Goal: Task Accomplishment & Management: Complete application form

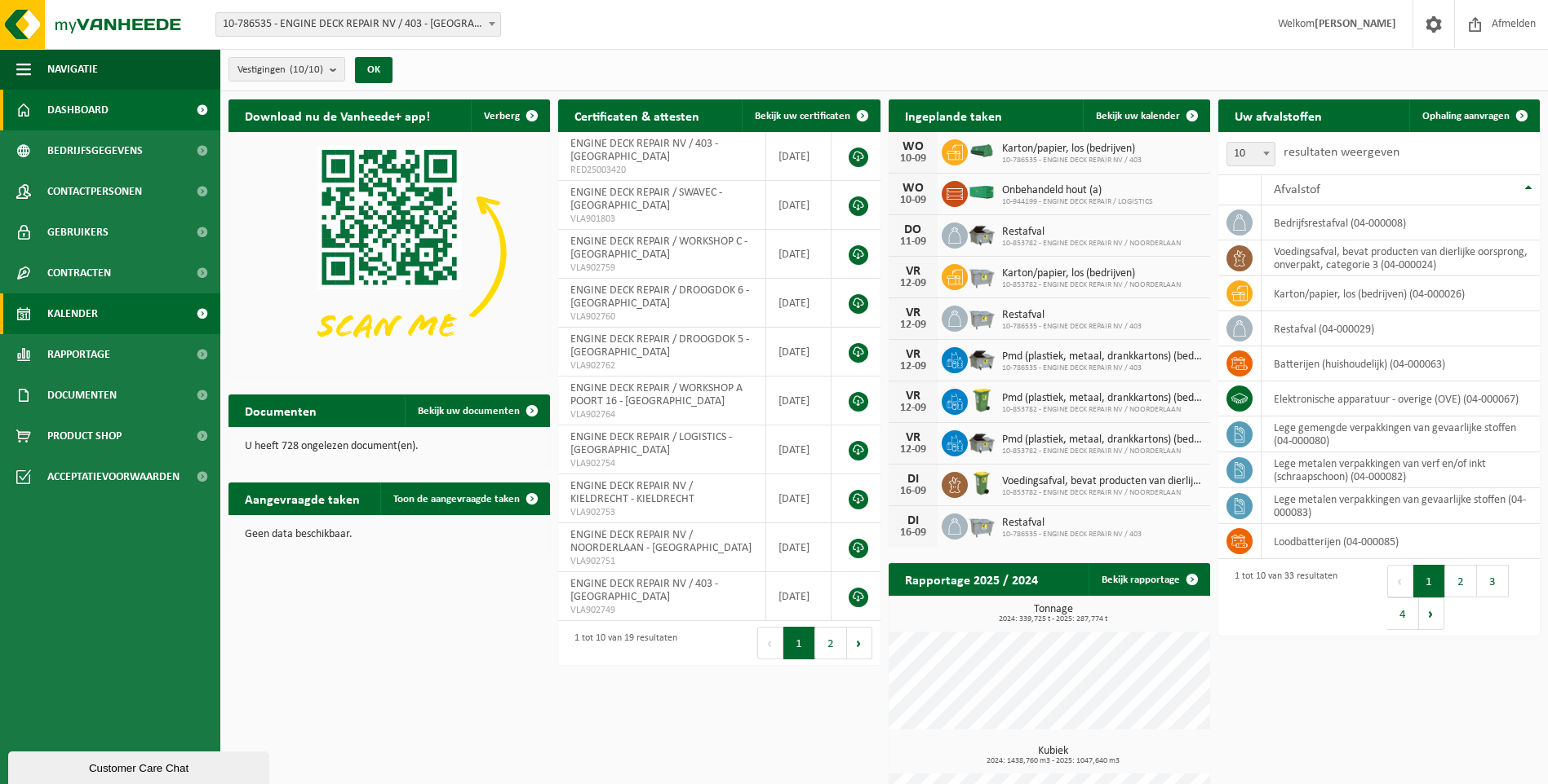
click at [132, 309] on link "Kalender" at bounding box center [110, 313] width 221 height 41
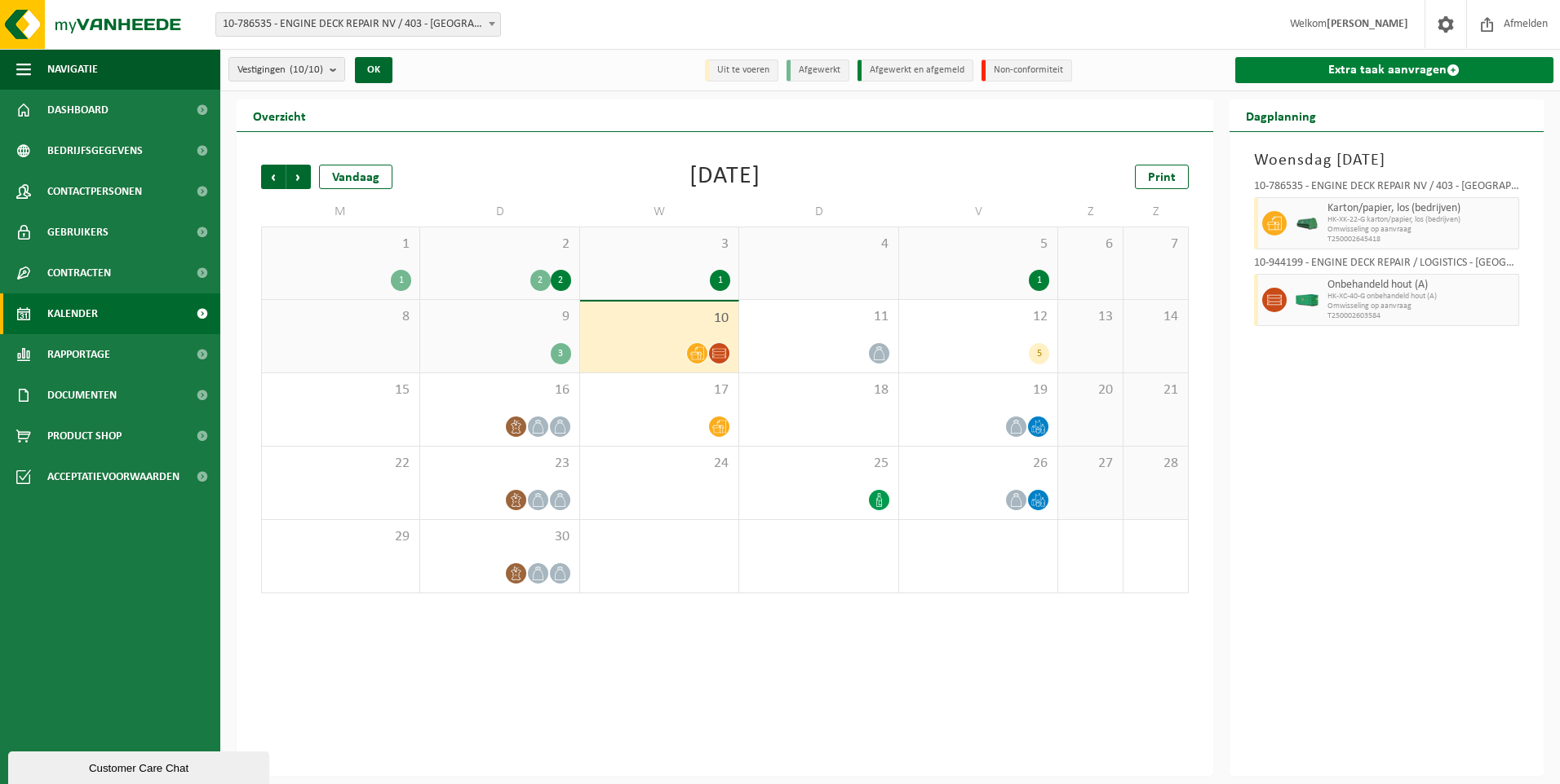
click at [1409, 70] on link "Extra taak aanvragen" at bounding box center [1395, 70] width 319 height 26
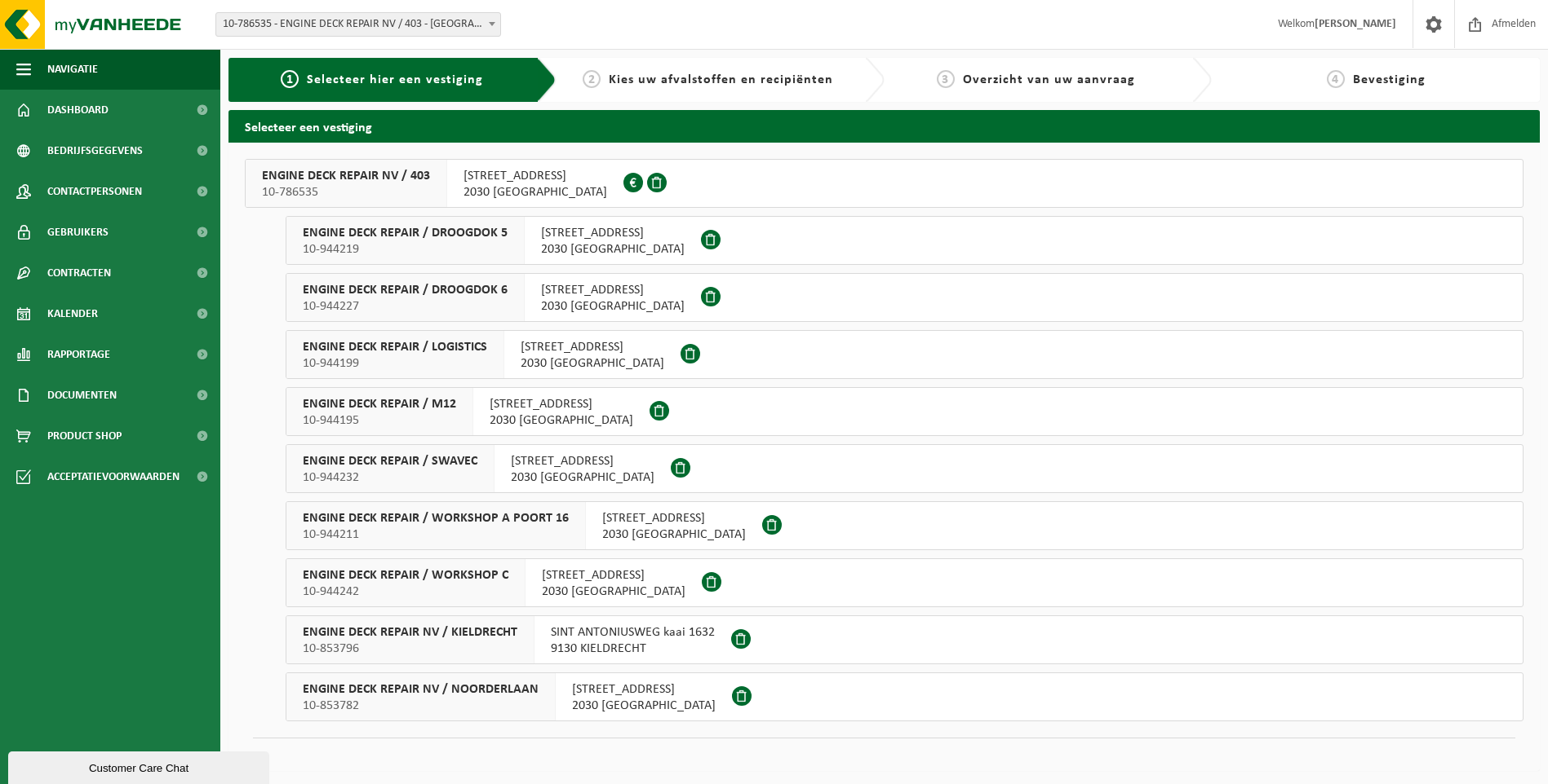
click at [552, 344] on span "INDUSTRIEWEG 11 haven 403" at bounding box center [593, 347] width 144 height 16
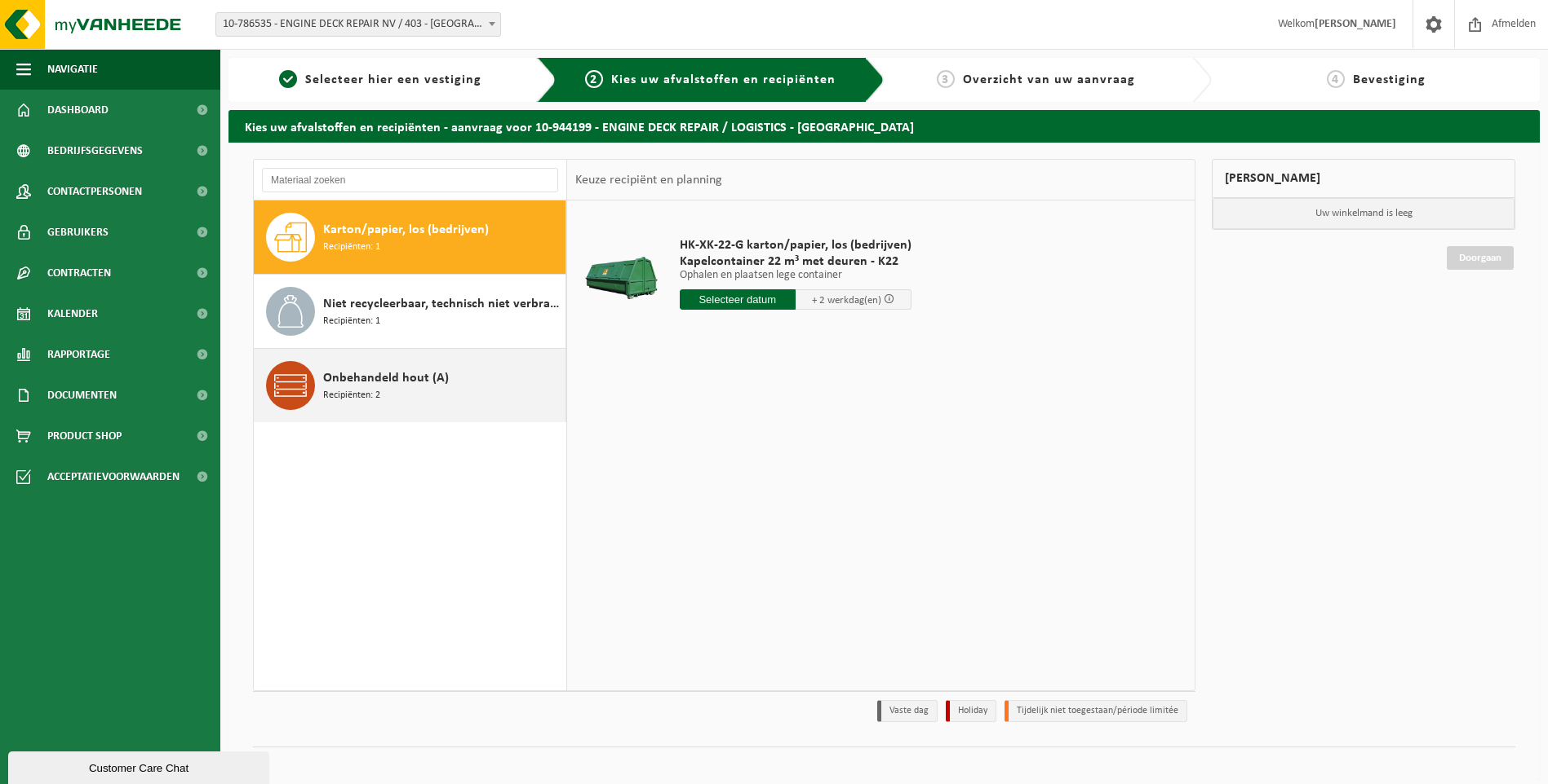
click at [469, 373] on div "Onbehandeld hout (A) Recipiënten: 2" at bounding box center [442, 385] width 239 height 49
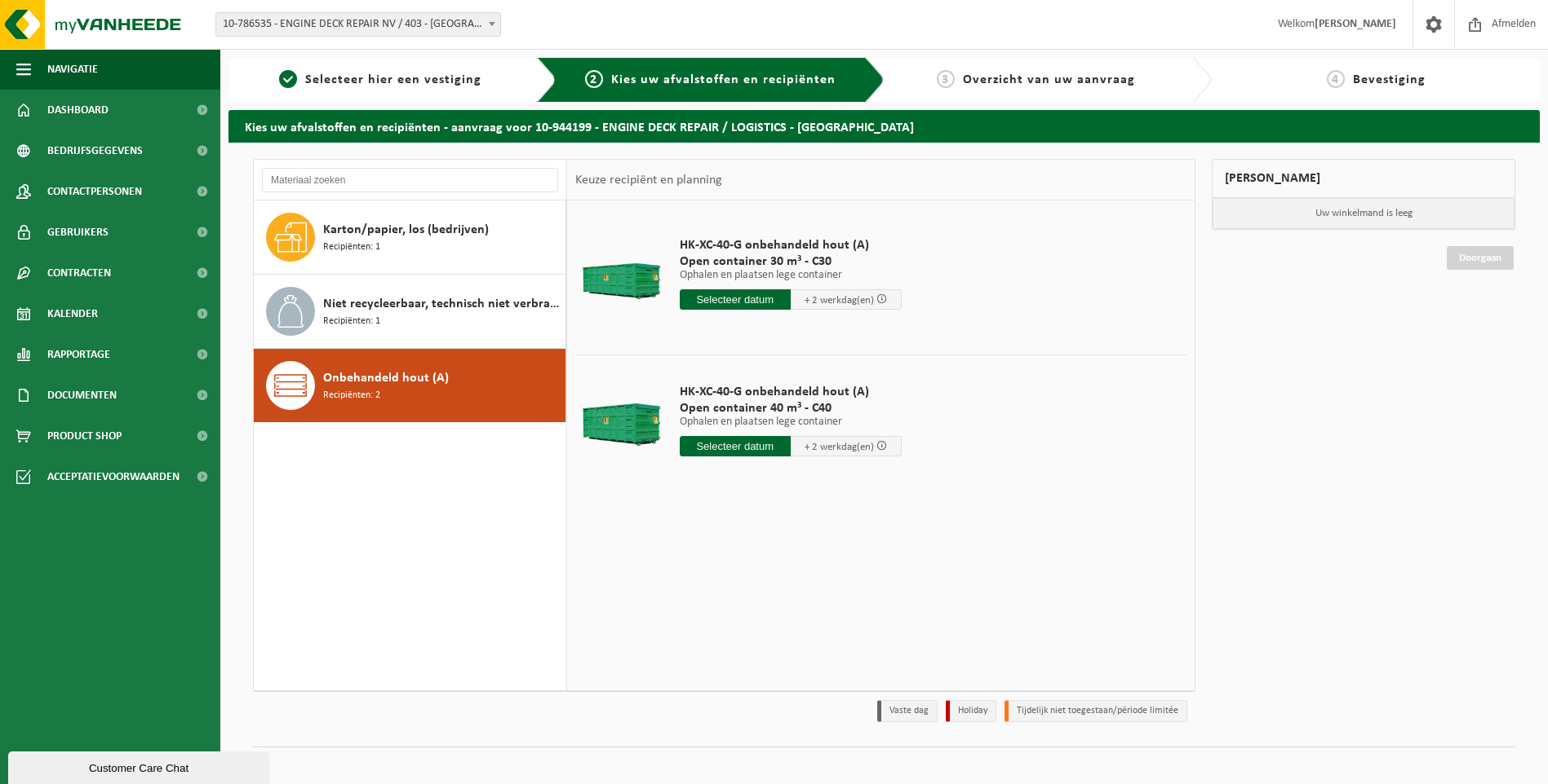
click at [718, 443] on input "text" at bounding box center [735, 446] width 111 height 20
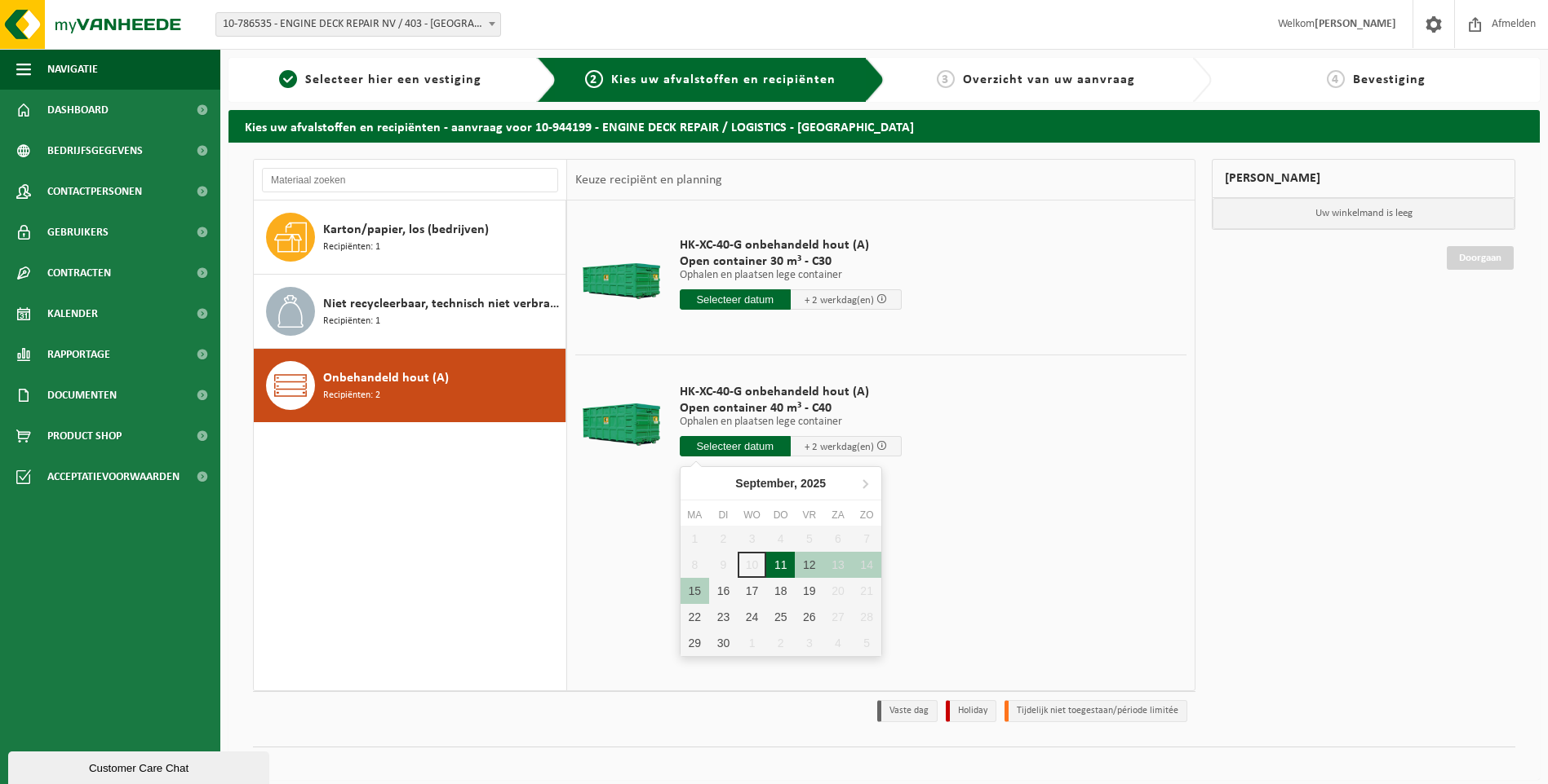
click at [779, 565] on div "11" at bounding box center [780, 565] width 29 height 26
type input "Van 2025-09-11"
type input "2025-09-11"
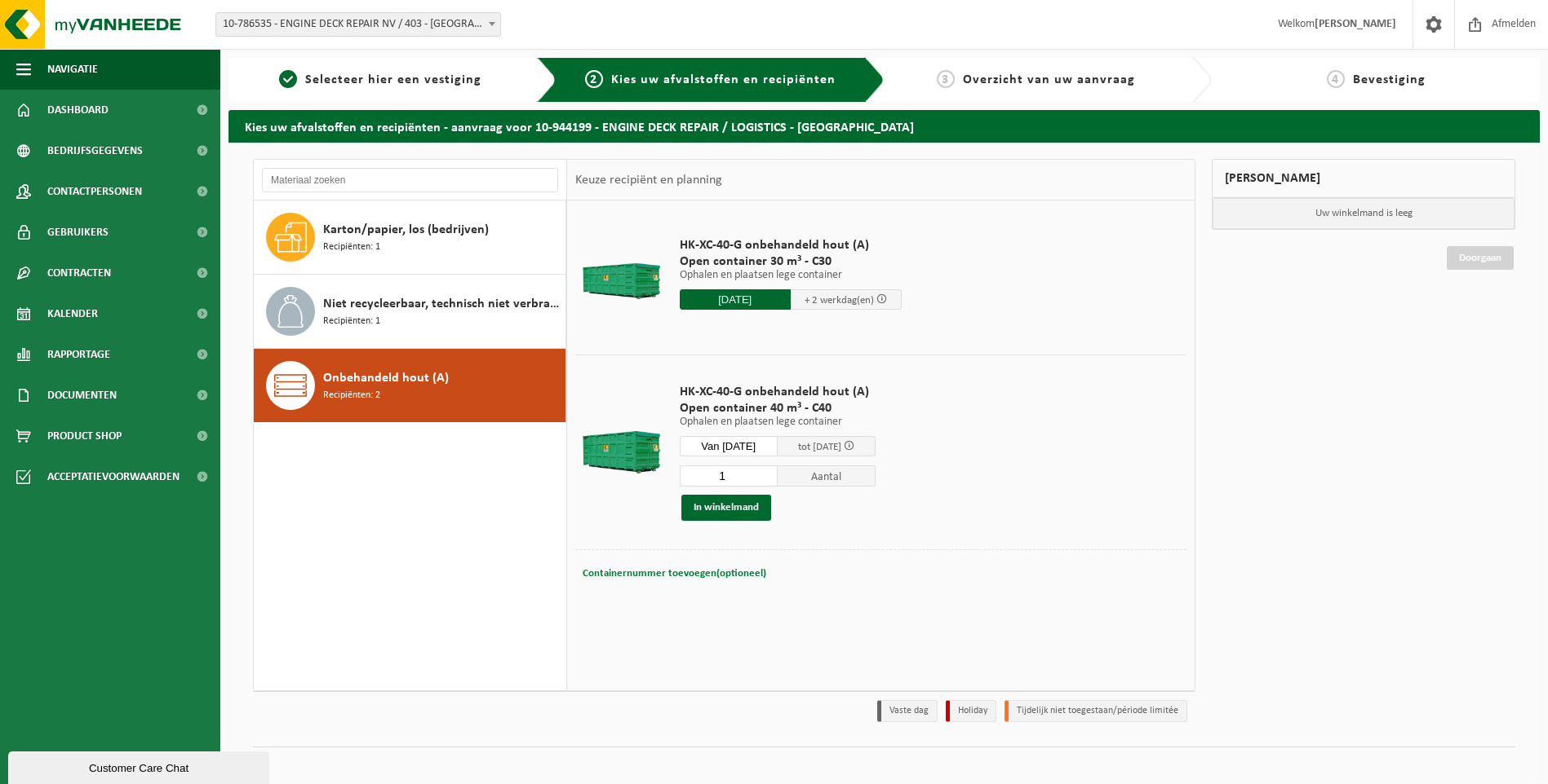
click at [638, 571] on span "Containernummer toevoegen(optioneel)" at bounding box center [675, 574] width 184 height 11
type input "C40.883"
click at [720, 512] on button "In winkelmand" at bounding box center [727, 508] width 90 height 26
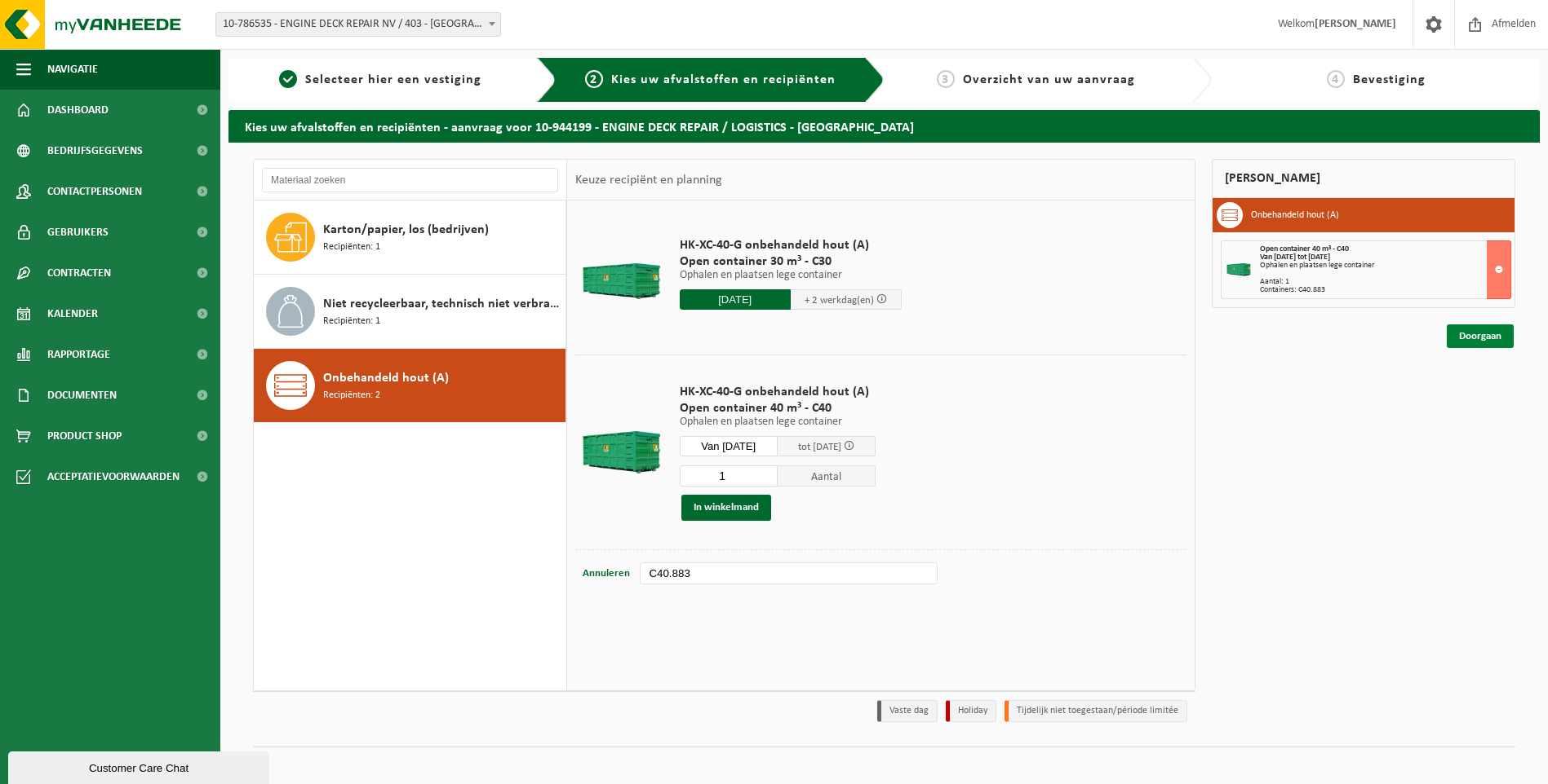
click at [1490, 336] on link "Doorgaan" at bounding box center [1479, 336] width 67 height 24
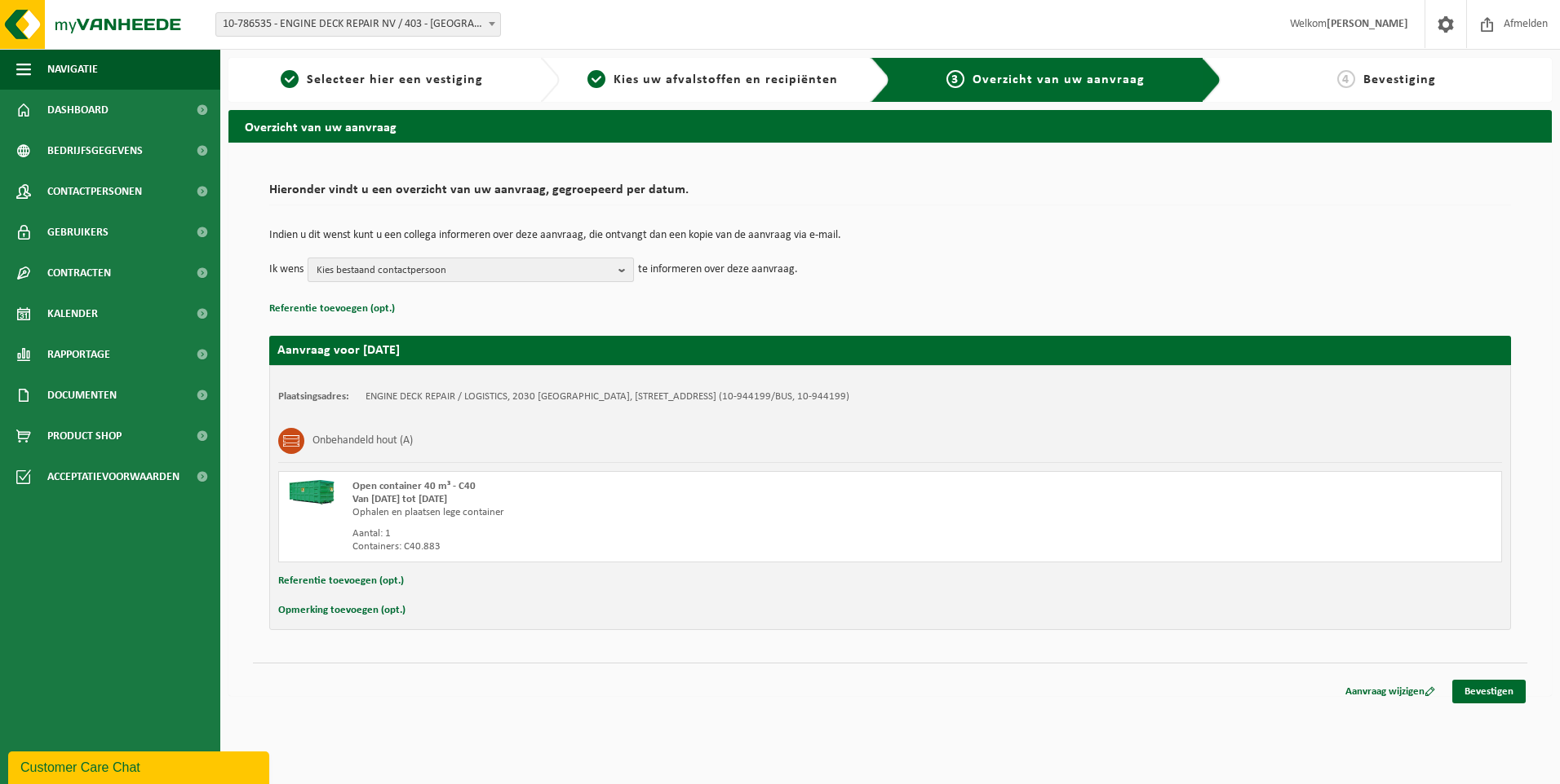
click at [428, 262] on span "Kies bestaand contactpersoon" at bounding box center [464, 270] width 295 height 25
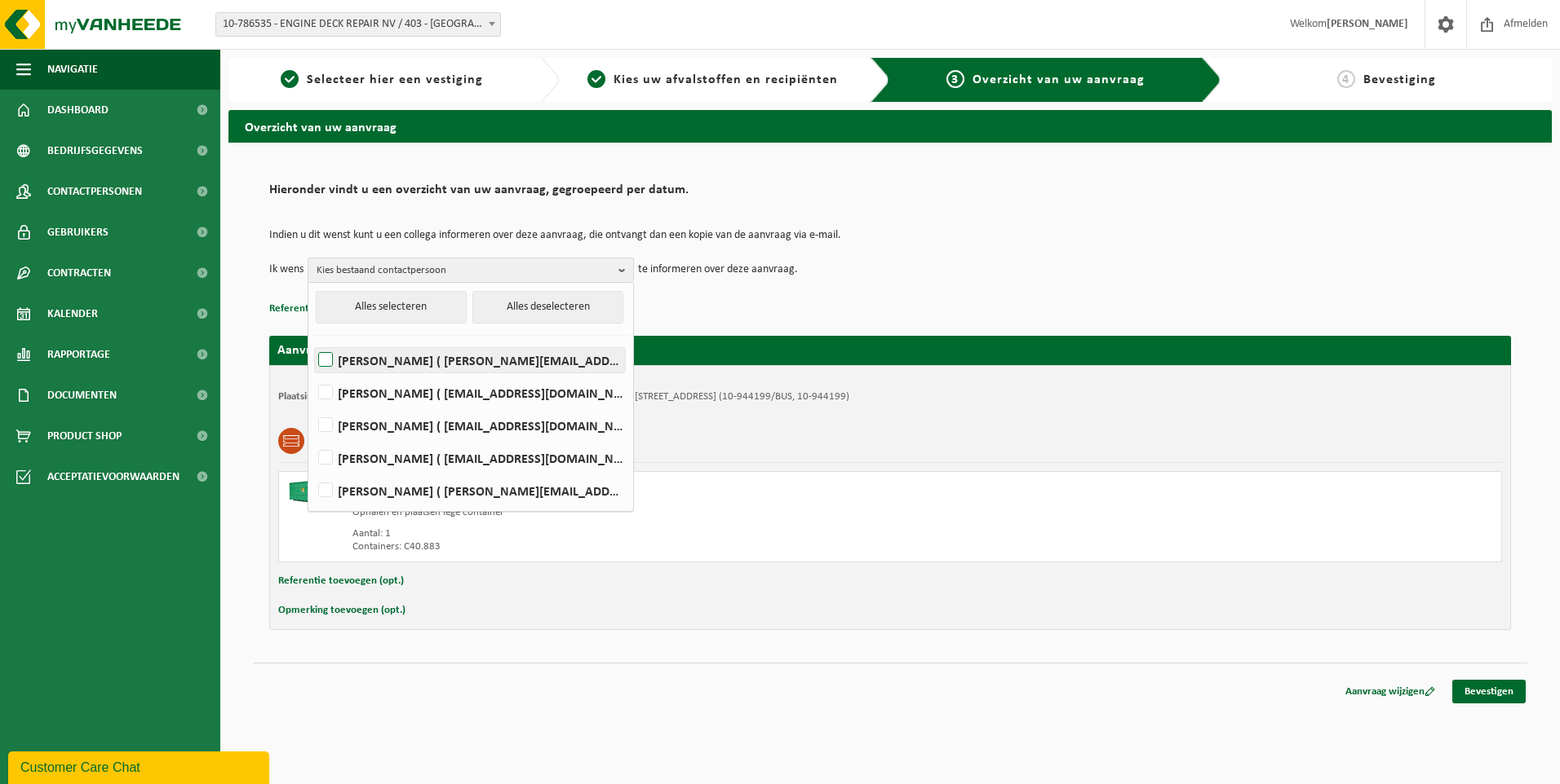
click at [392, 364] on label "Elizabeth Evans ( elizabeth.evans@edr-antwerp.eu )" at bounding box center [470, 360] width 310 height 25
click at [312, 340] on input "Elizabeth Evans ( elizabeth.evans@edr-antwerp.eu )" at bounding box center [311, 339] width 1 height 1
checkbox input "true"
click at [386, 388] on label "LIEVEN GILLIS ( lieven@consultes.be )" at bounding box center [470, 393] width 310 height 25
click at [312, 373] on input "LIEVEN GILLIS ( lieven@consultes.be )" at bounding box center [311, 372] width 1 height 1
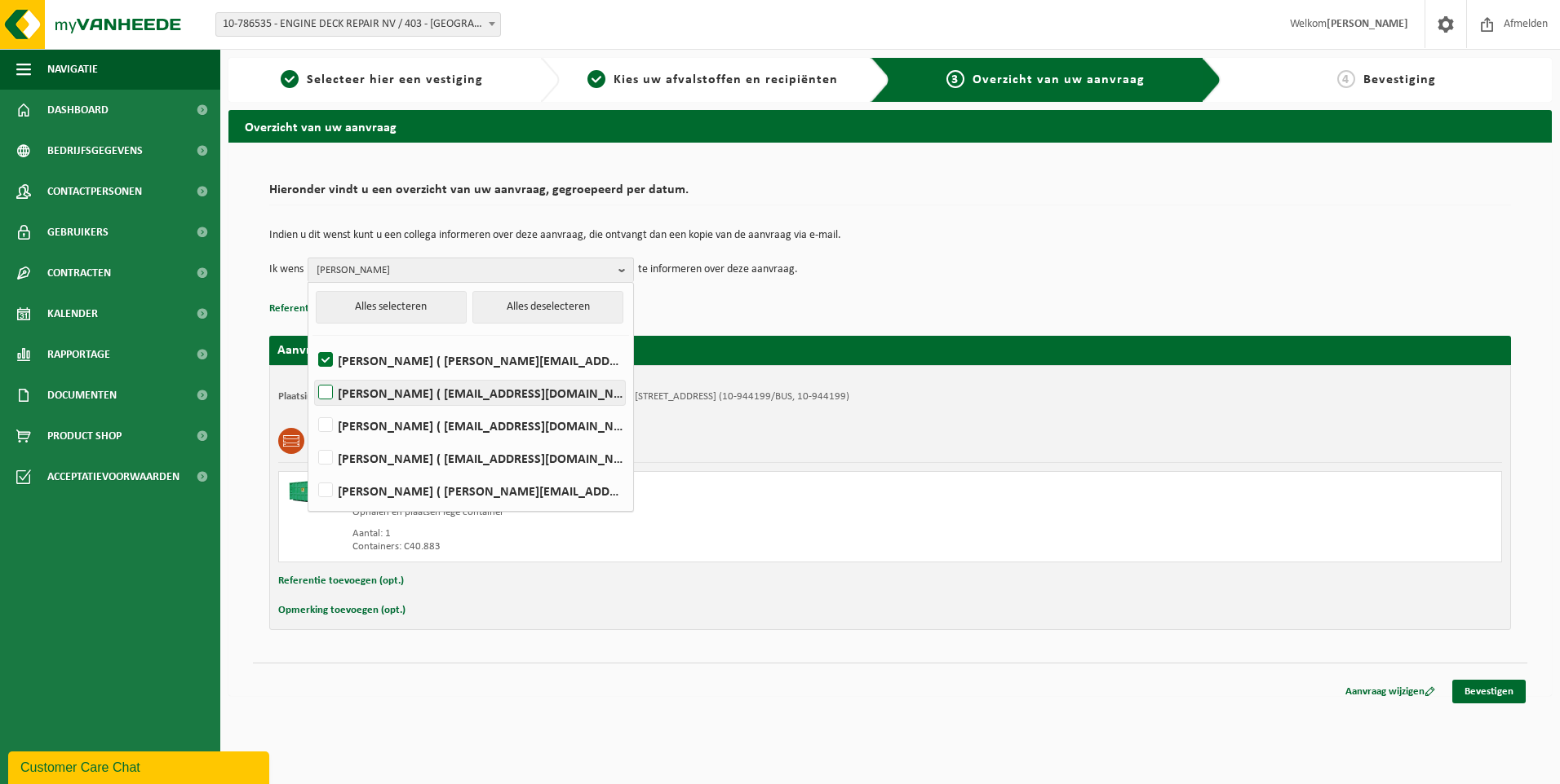
checkbox input "true"
click at [375, 421] on label "FRÉDÉRIC LYTENS ( flytens@edr-antwerp.eu )" at bounding box center [470, 425] width 310 height 25
click at [312, 405] on input "FRÉDÉRIC LYTENS ( flytens@edr-antwerp.eu )" at bounding box center [311, 404] width 1 height 1
checkbox input "true"
click at [945, 328] on div "Aanvraag voor 2025-09-11 Plaatsingsadres: ENGINE DECK REPAIR / LOGISTICS, 2030 …" at bounding box center [890, 474] width 1242 height 310
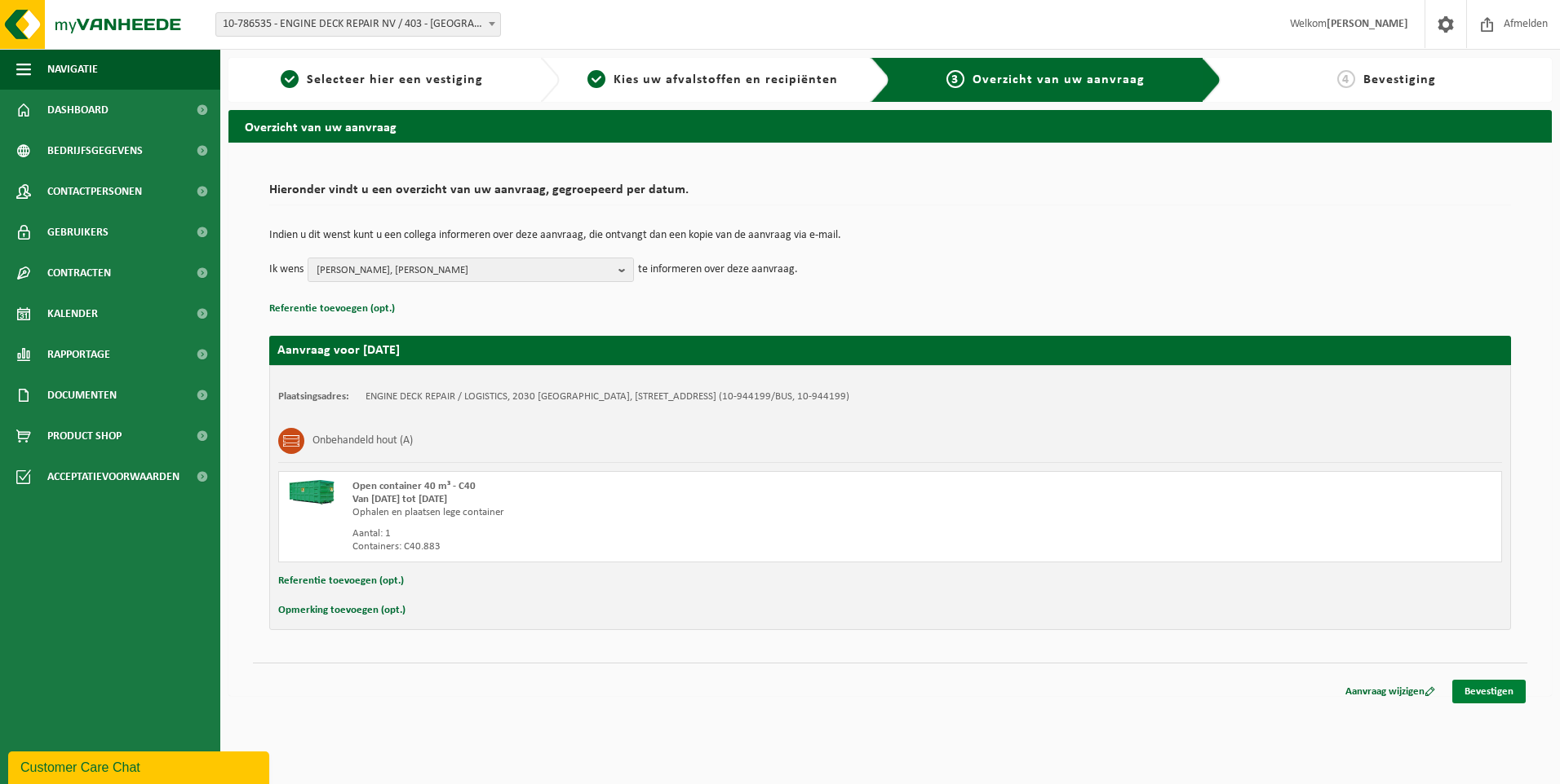
click at [1523, 702] on link "Bevestigen" at bounding box center [1489, 692] width 74 height 24
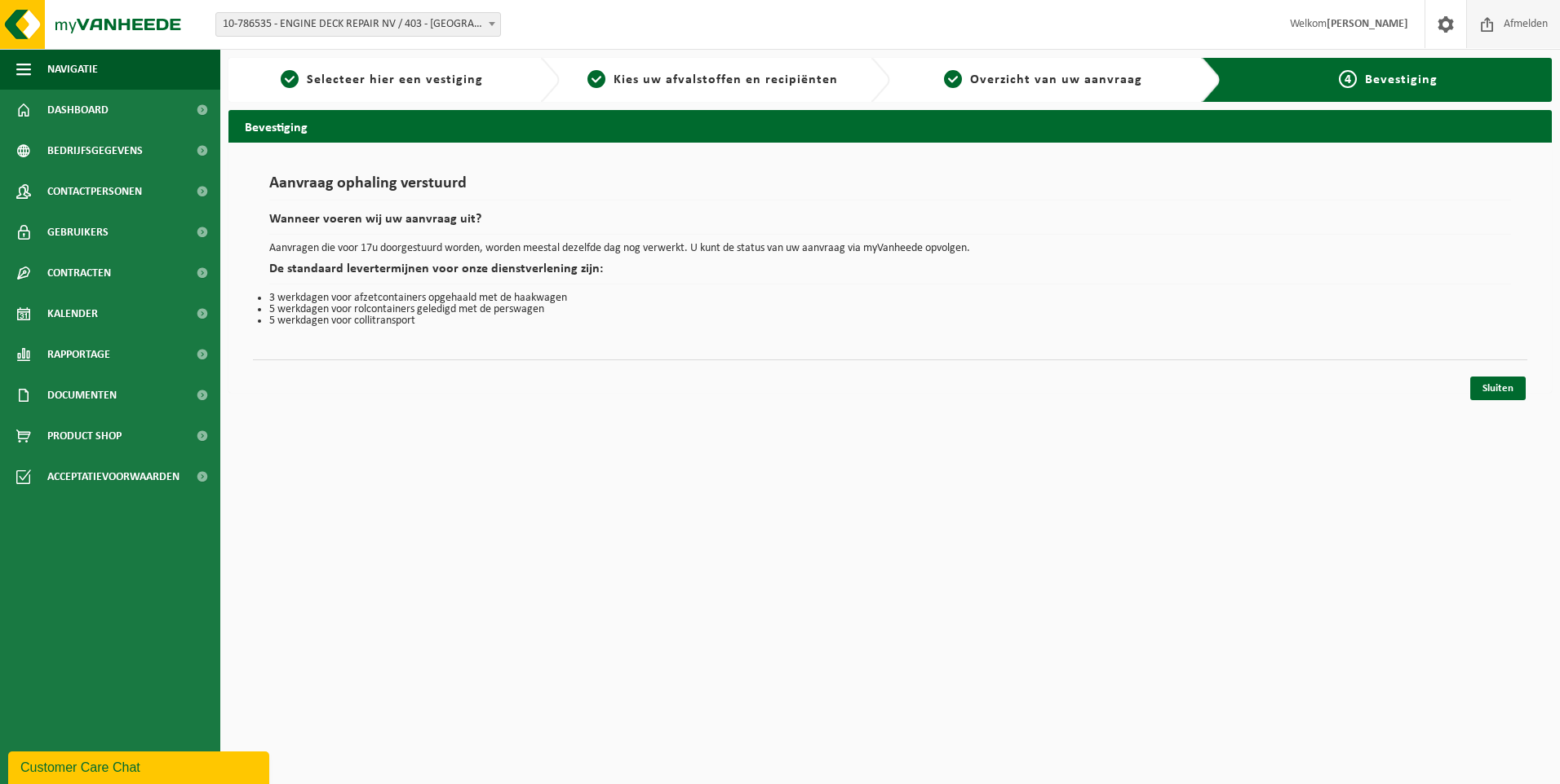
click at [1505, 30] on span "Afmelden" at bounding box center [1525, 24] width 52 height 48
